Goal: Task Accomplishment & Management: Use online tool/utility

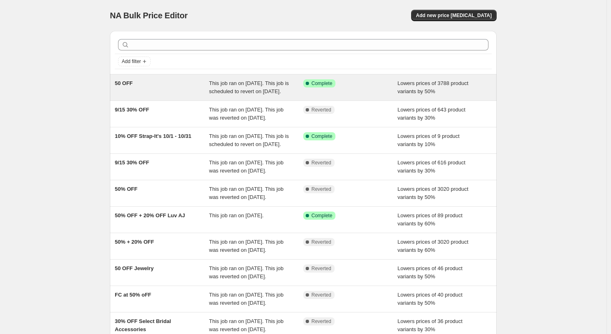
click at [168, 96] on div "50 OFF" at bounding box center [162, 87] width 94 height 16
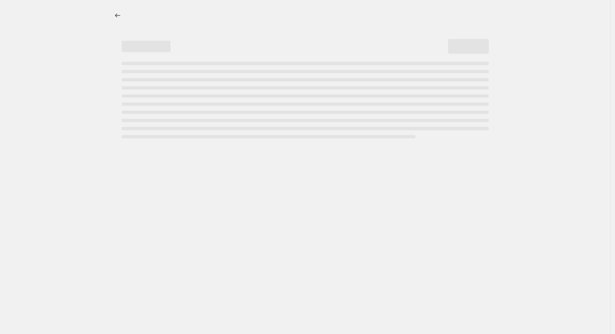
select select "percentage"
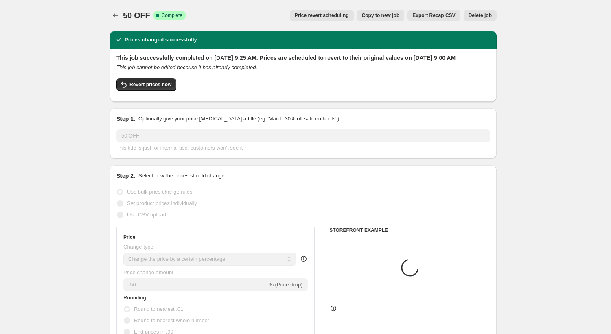
select select "tag"
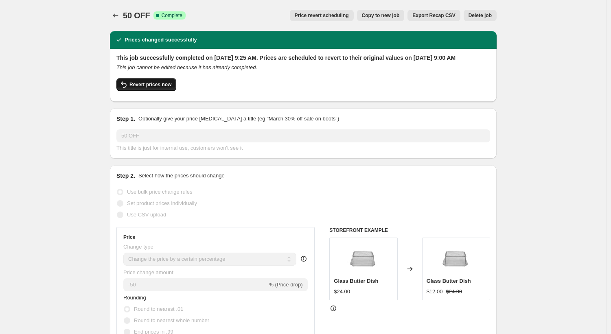
click at [154, 88] on span "Revert prices now" at bounding box center [150, 84] width 42 height 7
checkbox input "false"
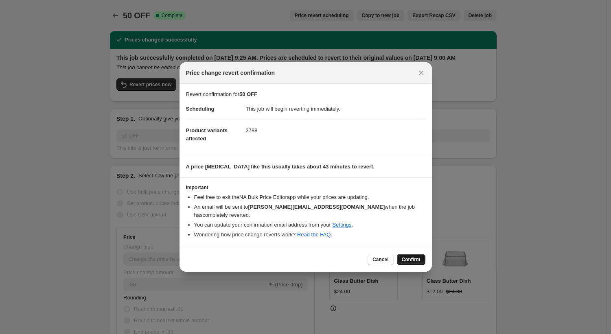
click at [411, 257] on span "Confirm" at bounding box center [411, 259] width 19 height 7
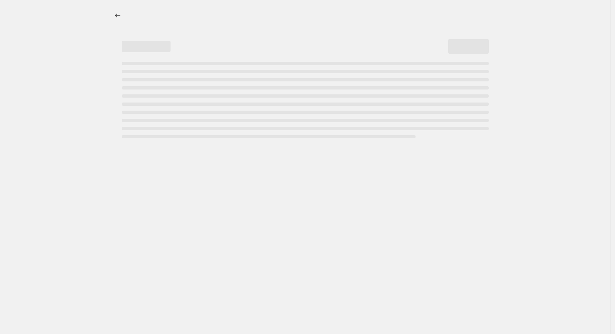
select select "percentage"
select select "tag"
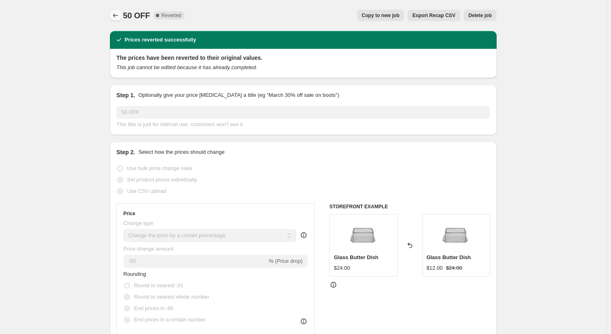
click at [116, 13] on icon "Price change jobs" at bounding box center [115, 15] width 8 height 8
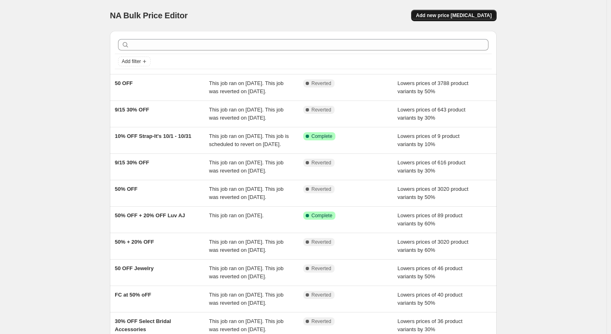
click at [473, 16] on span "Add new price [MEDICAL_DATA]" at bounding box center [454, 15] width 76 height 7
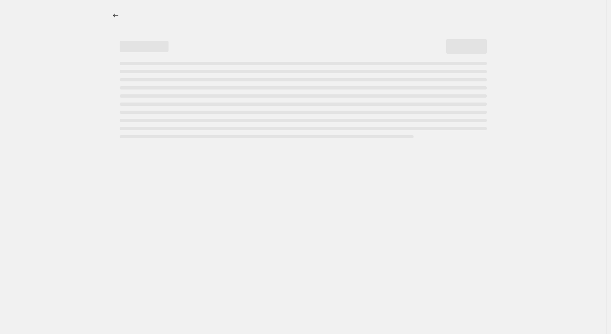
select select "percentage"
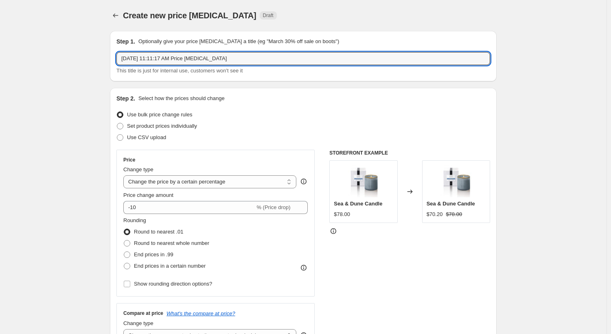
drag, startPoint x: 230, startPoint y: 59, endPoint x: 85, endPoint y: 66, distance: 145.0
type input "75% OFF Pet"
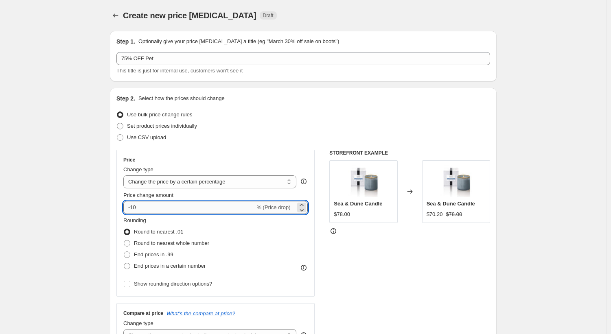
drag, startPoint x: 141, startPoint y: 203, endPoint x: 132, endPoint y: 208, distance: 9.6
click at [132, 208] on input "-10" at bounding box center [188, 207] width 131 height 13
type input "-75"
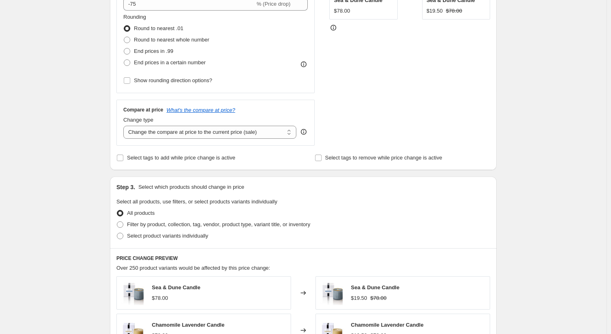
scroll to position [244, 0]
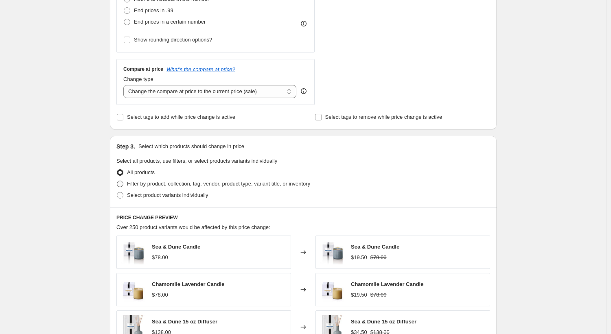
click at [118, 186] on span at bounding box center [119, 183] width 7 height 7
click at [117, 181] on input "Filter by product, collection, tag, vendor, product type, variant title, or inv…" at bounding box center [117, 181] width 0 height 0
radio input "true"
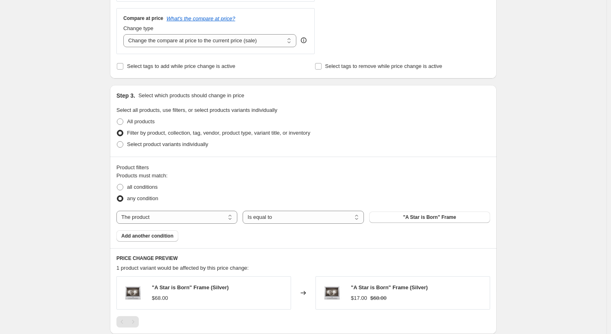
scroll to position [325, 0]
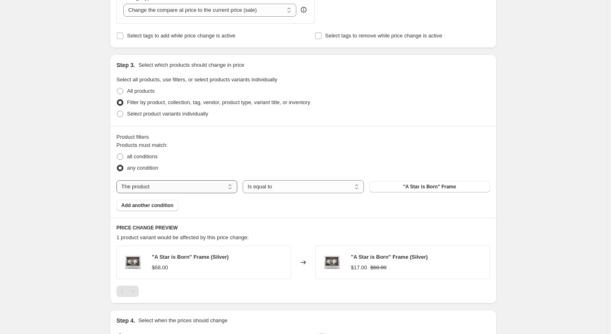
click at [179, 190] on select "The product The product's collection The product's tag The product's vendor The…" at bounding box center [176, 186] width 121 height 13
select select "product_type"
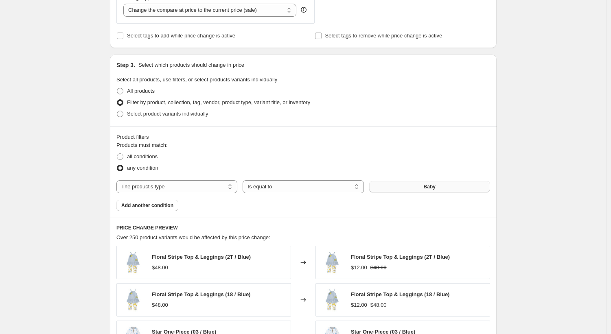
click at [438, 186] on button "Baby" at bounding box center [429, 186] width 121 height 11
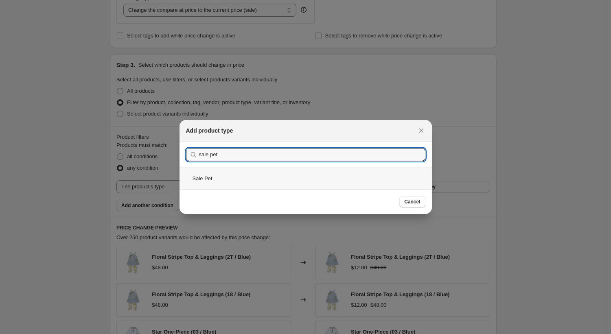
type input "sale pet"
click at [226, 180] on div "Sale Pet" at bounding box center [305, 179] width 252 height 22
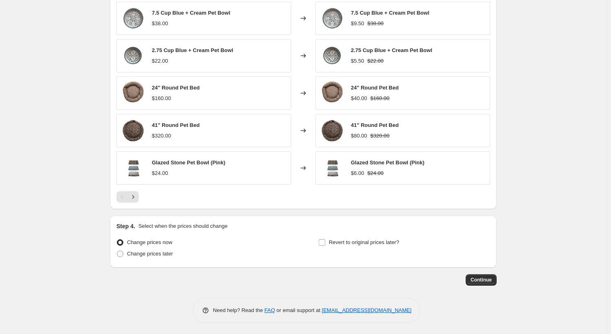
scroll to position [571, 0]
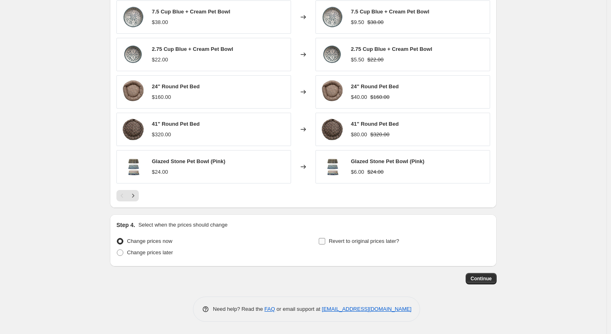
click at [325, 242] on input "Revert to original prices later?" at bounding box center [322, 241] width 7 height 7
checkbox input "true"
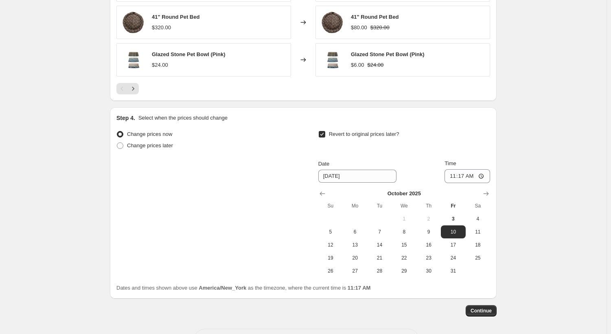
scroll to position [710, 0]
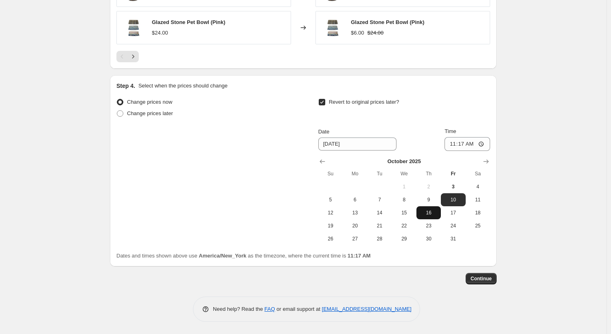
click at [437, 213] on span "16" at bounding box center [428, 213] width 18 height 7
type input "10/16/2025"
click at [482, 143] on input "11:17" at bounding box center [467, 144] width 46 height 14
type input "09:00"
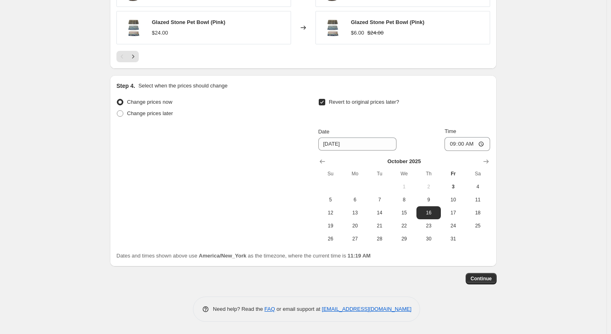
click at [325, 103] on input "Revert to original prices later?" at bounding box center [322, 102] width 7 height 7
checkbox input "false"
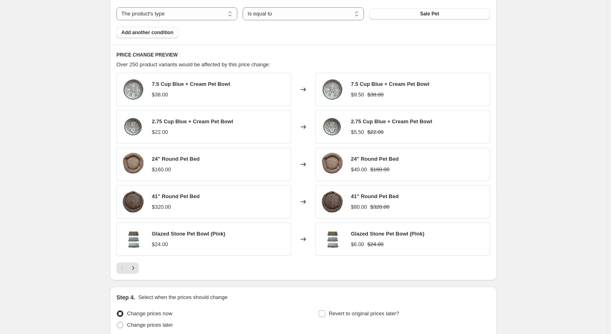
scroll to position [571, 0]
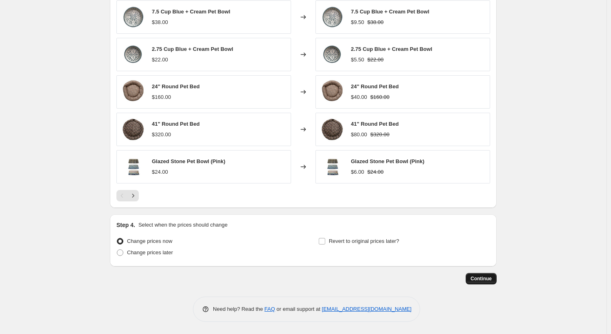
click at [488, 280] on span "Continue" at bounding box center [480, 278] width 21 height 7
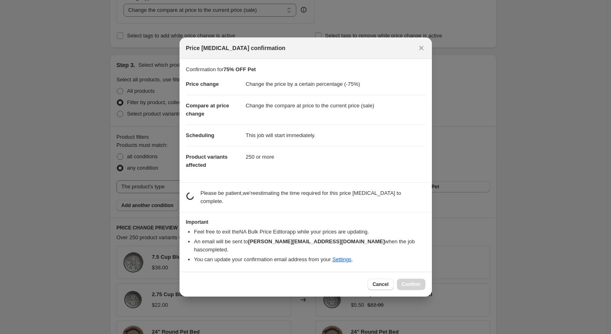
scroll to position [0, 0]
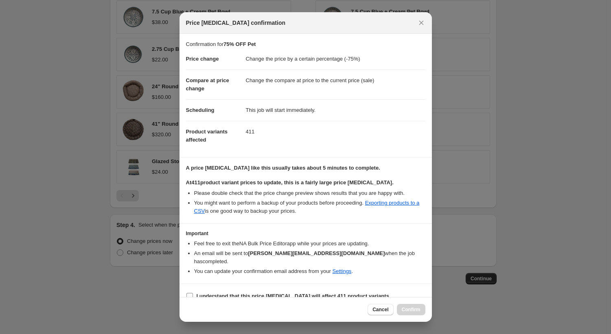
click at [188, 293] on input "I understand that this price change job will affect 411 product variants" at bounding box center [189, 296] width 7 height 7
checkbox input "true"
click at [417, 308] on span "Confirm" at bounding box center [411, 309] width 19 height 7
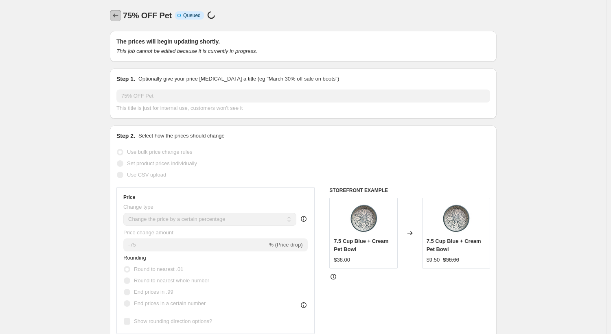
click at [115, 13] on icon "Price change jobs" at bounding box center [115, 15] width 8 height 8
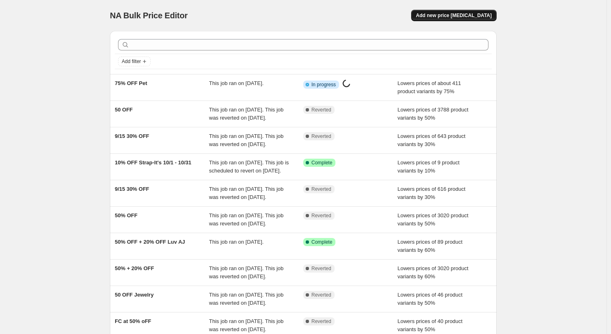
click at [455, 16] on span "Add new price [MEDICAL_DATA]" at bounding box center [454, 15] width 76 height 7
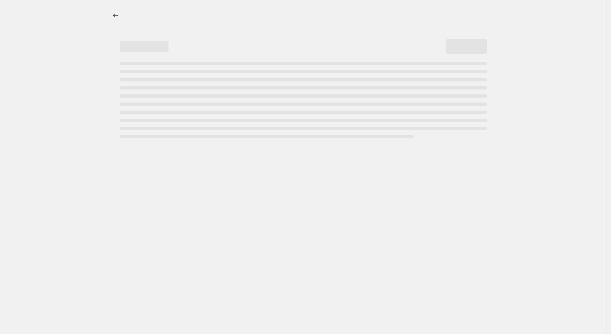
select select "percentage"
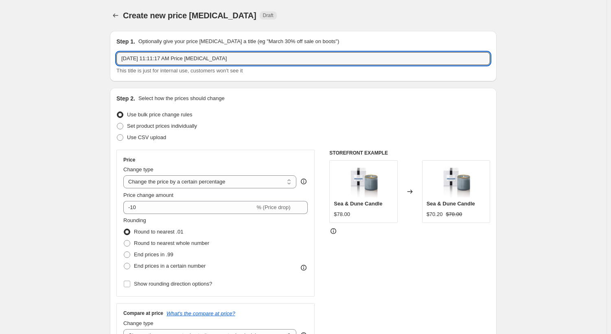
drag, startPoint x: 225, startPoint y: 58, endPoint x: 114, endPoint y: 67, distance: 110.6
click at [114, 67] on div "Step 1. Optionally give your price change job a title (eg "March 30% off sale o…" at bounding box center [303, 56] width 386 height 50
type input "50 OFF"
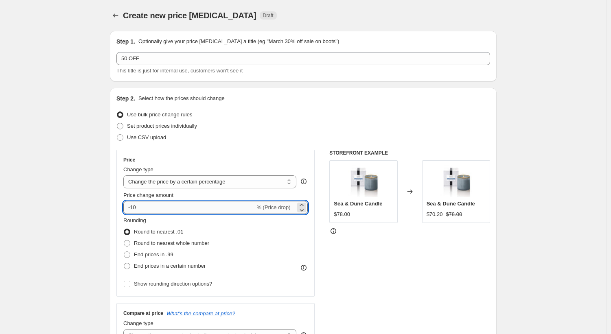
click at [135, 210] on input "-10" at bounding box center [188, 207] width 131 height 13
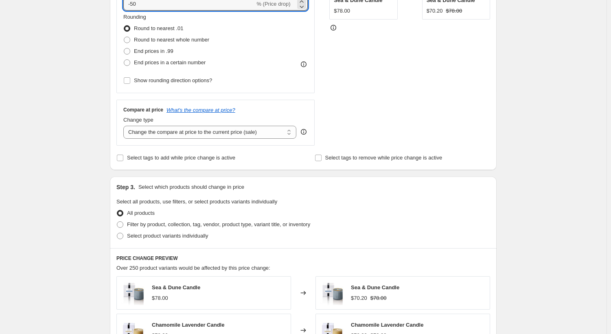
scroll to position [244, 0]
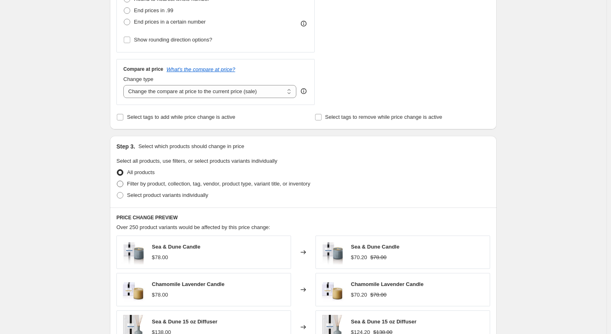
type input "-50"
click at [121, 183] on span at bounding box center [120, 184] width 7 height 7
click at [117, 181] on input "Filter by product, collection, tag, vendor, product type, variant title, or inv…" at bounding box center [117, 181] width 0 height 0
radio input "true"
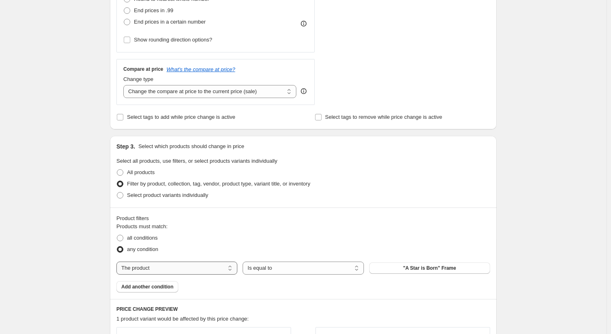
click at [206, 267] on select "The product The product's collection The product's tag The product's vendor The…" at bounding box center [176, 268] width 121 height 13
select select "tag"
click at [432, 269] on span "_label_ Best seller" at bounding box center [429, 268] width 43 height 7
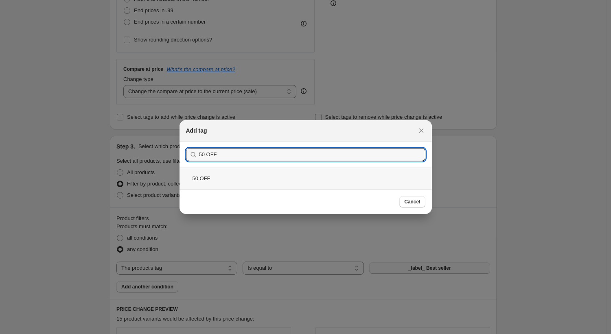
type input "50 OFF"
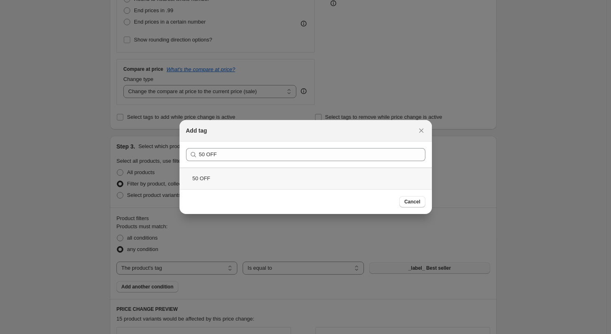
click at [244, 175] on div "50 OFF" at bounding box center [305, 179] width 252 height 22
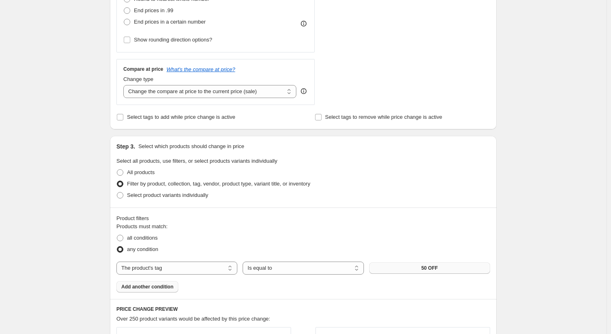
click at [150, 289] on span "Add another condition" at bounding box center [147, 287] width 52 height 7
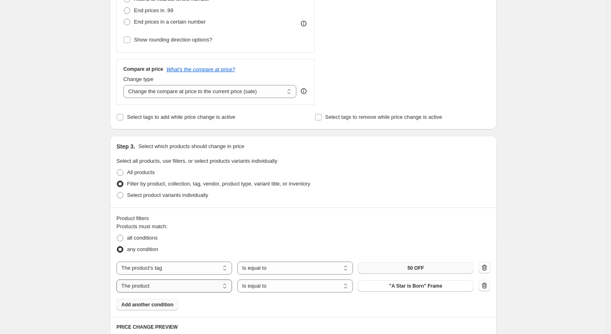
click at [181, 285] on select "The product The product's collection The product's tag The product's vendor The…" at bounding box center [174, 285] width 116 height 13
select select "product_type"
click at [279, 286] on select "Is equal to Is not equal to" at bounding box center [295, 285] width 116 height 13
select select "not_equal"
click at [400, 289] on button "Baby" at bounding box center [416, 285] width 116 height 11
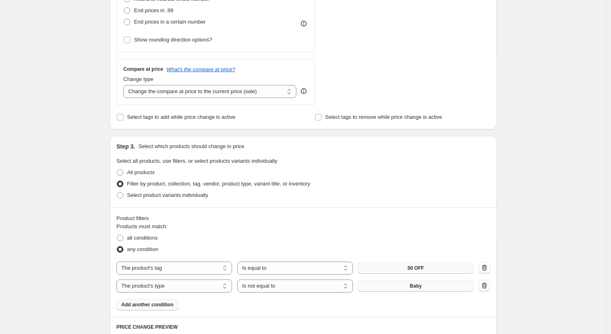
scroll to position [0, 0]
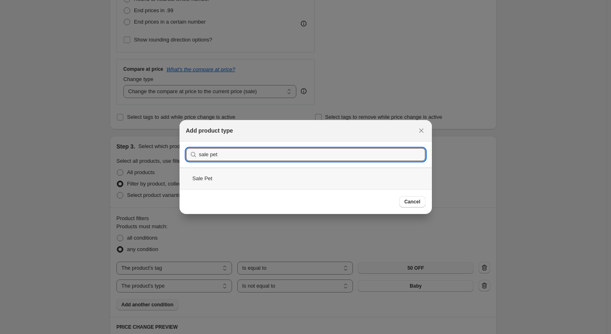
type input "sale pet"
click at [233, 175] on div "Sale Pet" at bounding box center [305, 179] width 252 height 22
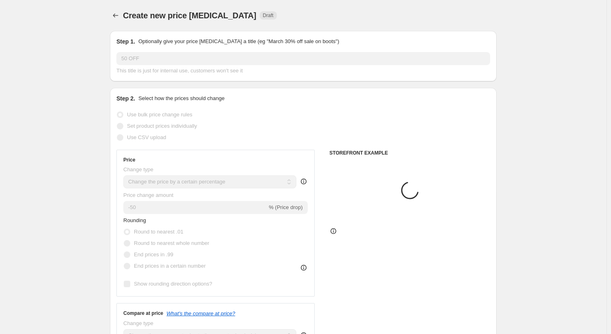
scroll to position [244, 0]
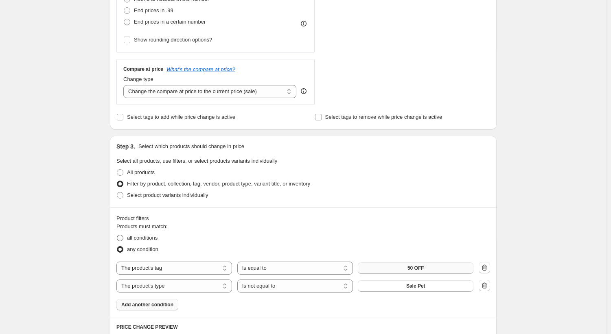
click at [122, 239] on span at bounding box center [120, 238] width 7 height 7
click at [117, 235] on input "all conditions" at bounding box center [117, 235] width 0 height 0
radio input "true"
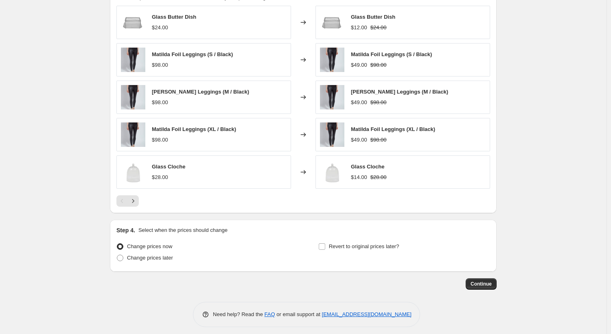
scroll to position [589, 0]
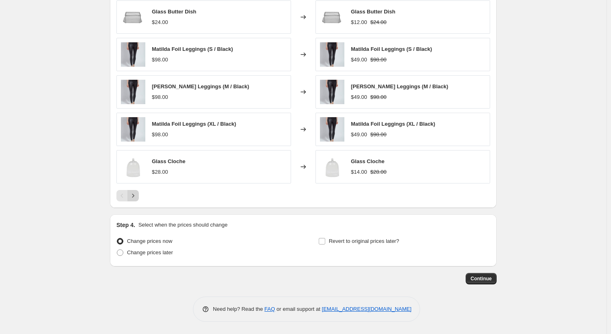
click at [135, 196] on icon "Next" at bounding box center [133, 196] width 8 height 8
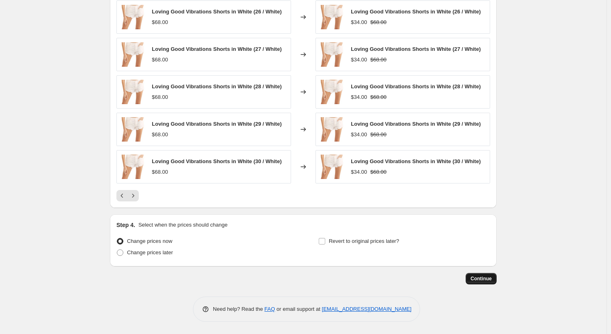
click at [483, 281] on span "Continue" at bounding box center [480, 278] width 21 height 7
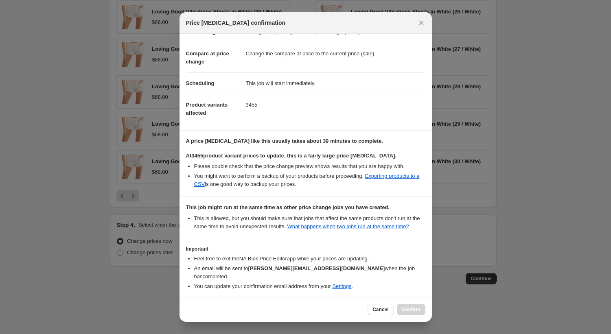
scroll to position [53, 0]
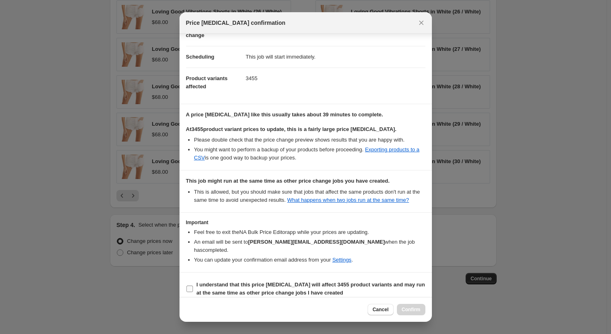
click at [190, 286] on input "I understand that this price change job will affect 3455 product variants and m…" at bounding box center [189, 289] width 7 height 7
checkbox input "true"
click at [409, 311] on span "Confirm" at bounding box center [411, 309] width 19 height 7
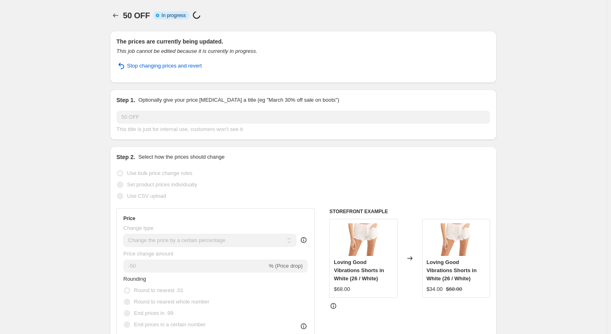
select select "percentage"
select select "tag"
select select "product_type"
select select "not_equal"
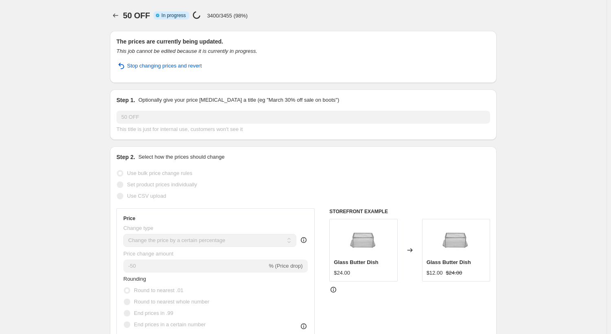
select select "percentage"
select select "tag"
select select "product_type"
select select "not_equal"
